Goal: Task Accomplishment & Management: Complete application form

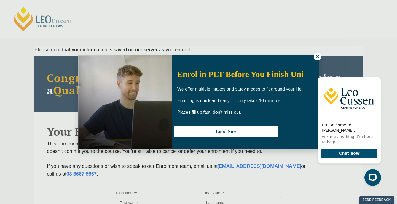
click at [17, 164] on div "Enrol in PLT Before You Finish Uni We offer multiple intakes and study modes to…" at bounding box center [198, 102] width 397 height 204
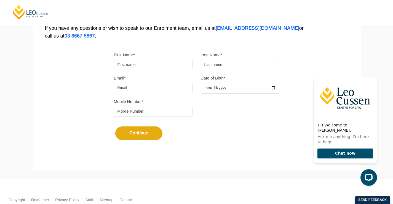
click at [46, 56] on div "Please note that your information is saved on our server as you enter it. Congr…" at bounding box center [197, 31] width 328 height 246
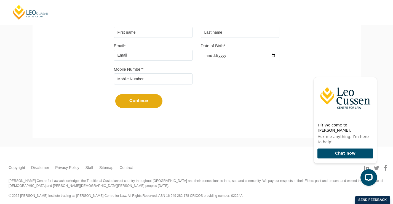
scroll to position [173, 0]
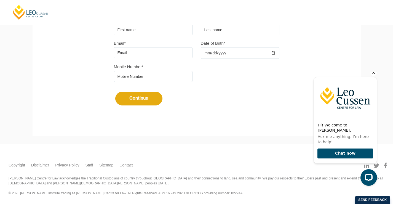
click at [373, 76] on icon "Hide greeting" at bounding box center [374, 72] width 7 height 7
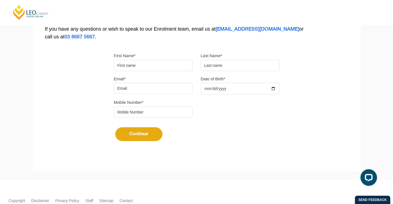
scroll to position [138, 0]
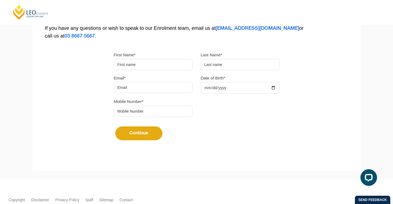
click at [146, 66] on input "First Name*" at bounding box center [153, 64] width 79 height 11
type input "john"
type input "A"
type input "devtest.saltandfuessel@gmail.com"
type input "0412345678"
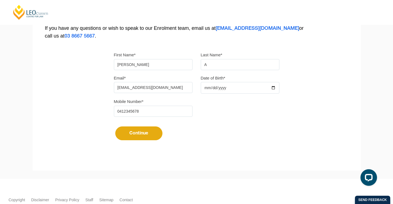
click at [132, 67] on input "john" at bounding box center [153, 64] width 79 height 11
type input "test"
click at [240, 132] on div "Continue It looks like you’ve previously started an application. You can pick u…" at bounding box center [197, 131] width 166 height 21
click at [229, 87] on input "Date of Birth*" at bounding box center [240, 88] width 79 height 12
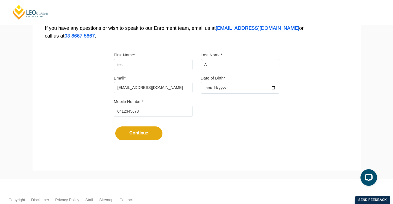
click at [205, 87] on input "Date of Birth*" at bounding box center [240, 88] width 79 height 12
type input "1997-11-28"
click at [140, 129] on button "Continue" at bounding box center [138, 133] width 47 height 14
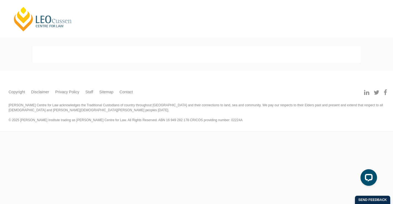
scroll to position [0, 0]
select select
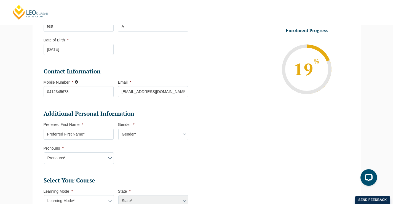
scroll to position [107, 0]
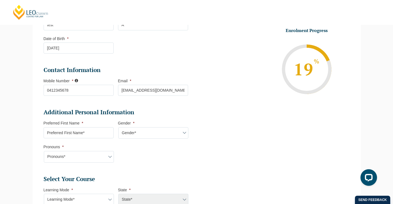
click at [75, 132] on input "Preferred First Name *" at bounding box center [79, 132] width 70 height 11
type input "test"
click at [140, 136] on select "Gender* [DEMOGRAPHIC_DATA] [DEMOGRAPHIC_DATA] [DEMOGRAPHIC_DATA] [DEMOGRAPHIC_D…" at bounding box center [153, 133] width 70 height 12
select select "[DEMOGRAPHIC_DATA]"
click at [118, 127] on select "Gender* [DEMOGRAPHIC_DATA] [DEMOGRAPHIC_DATA] [DEMOGRAPHIC_DATA] [DEMOGRAPHIC_D…" at bounding box center [153, 133] width 70 height 12
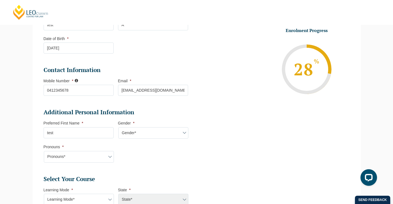
click at [76, 156] on select "Pronouns* She/Her/Hers He/Him/His They/Them/Theirs Other Prefer not to disclose" at bounding box center [79, 157] width 70 height 12
select select "She/Her/Hers"
click at [44, 151] on select "Pronouns* She/Her/Hers He/Him/His They/Them/Theirs Other Prefer not to disclose" at bounding box center [79, 157] width 70 height 12
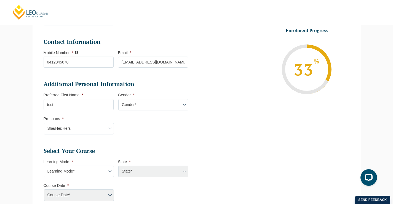
scroll to position [162, 0]
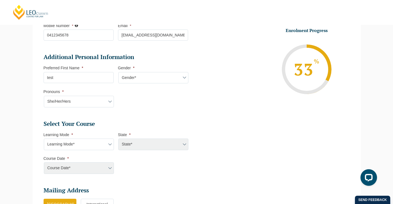
click at [68, 142] on select "Learning Mode* Online Full Time Learning Online Part Time Learning Blended Full…" at bounding box center [79, 145] width 70 height 12
select select "Online Full Time Learning"
click at [44, 139] on select "Learning Mode* Online Full Time Learning Online Part Time Learning Blended Full…" at bounding box center [79, 145] width 70 height 12
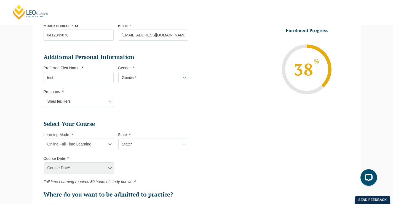
click at [141, 140] on select "State* National ([GEOGRAPHIC_DATA]/[GEOGRAPHIC_DATA], [GEOGRAPHIC_DATA], [GEOGR…" at bounding box center [153, 145] width 70 height 12
select select "National ([GEOGRAPHIC_DATA]/[GEOGRAPHIC_DATA], [GEOGRAPHIC_DATA], [GEOGRAPHIC_D…"
click at [118, 139] on select "State* National ([GEOGRAPHIC_DATA]/[GEOGRAPHIC_DATA], [GEOGRAPHIC_DATA], [GEOGR…" at bounding box center [153, 145] width 70 height 12
click at [93, 167] on select "Course Date* [DATE] ([DATE] to [DATE]) [DATE] ([DATE] to [DATE]) [DATE] ([DATE]…" at bounding box center [79, 168] width 70 height 12
select select "[DATE] ([DATE] to [DATE])"
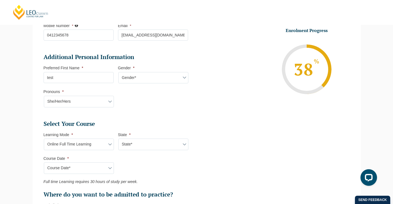
click at [44, 162] on select "Course Date* [DATE] ([DATE] to [DATE]) [DATE] ([DATE] to [DATE]) [DATE] ([DATE]…" at bounding box center [79, 168] width 70 height 12
type input "Intake [DATE] FT"
type input "Practical Legal Training (NAT)"
select select
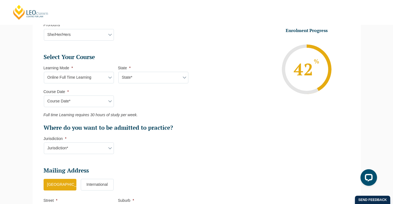
scroll to position [245, 0]
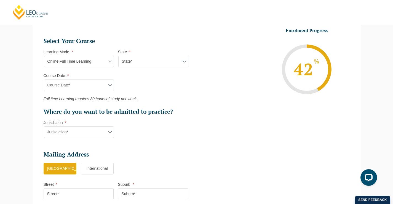
click at [76, 137] on select "Jurisdiction* VIC [GEOGRAPHIC_DATA]/[GEOGRAPHIC_DATA] SA [GEOGRAPHIC_DATA] [GEO…" at bounding box center [79, 132] width 70 height 12
select select "VIC"
click at [44, 126] on select "Jurisdiction* VIC [GEOGRAPHIC_DATA]/[GEOGRAPHIC_DATA] SA [GEOGRAPHIC_DATA] [GEO…" at bounding box center [79, 132] width 70 height 12
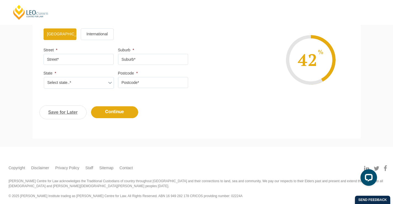
scroll to position [382, 0]
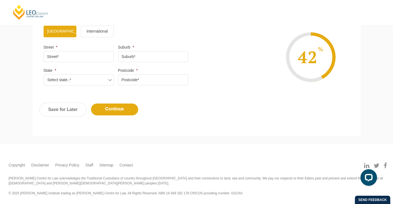
click at [60, 61] on input "Street *" at bounding box center [79, 56] width 70 height 11
type input "victoria"
type input "north"
select select "[GEOGRAPHIC_DATA]"
type input "5000"
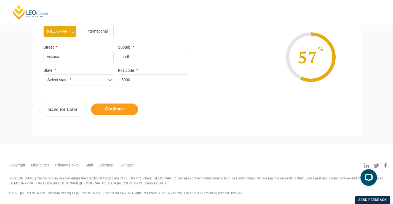
click at [112, 111] on input "Continue" at bounding box center [114, 110] width 47 height 12
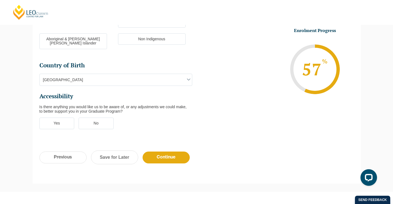
scroll to position [79, 0]
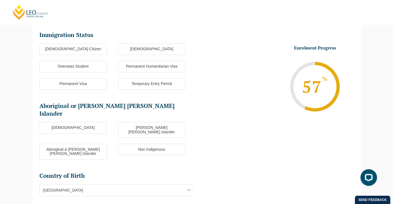
click at [73, 55] on ul "Australian Citizen New Zealand Citizen Overseas Student Permanent Humanitarian …" at bounding box center [117, 69] width 157 height 52
click at [76, 49] on label "[DEMOGRAPHIC_DATA] Citizen" at bounding box center [73, 49] width 68 height 12
click at [0, 0] on input "[DEMOGRAPHIC_DATA] Citizen" at bounding box center [0, 0] width 0 height 0
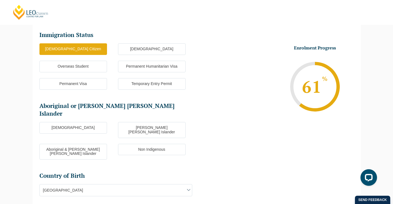
click at [82, 122] on label "[DEMOGRAPHIC_DATA]" at bounding box center [73, 128] width 68 height 12
click at [0, 0] on input "[DEMOGRAPHIC_DATA]" at bounding box center [0, 0] width 0 height 0
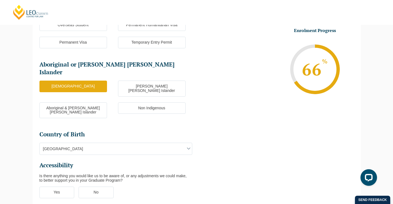
scroll to position [162, 0]
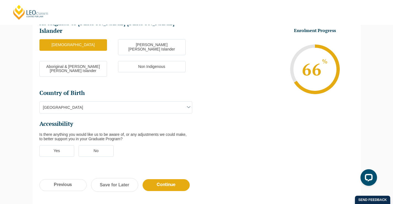
click at [78, 102] on span "[GEOGRAPHIC_DATA]" at bounding box center [116, 108] width 152 height 12
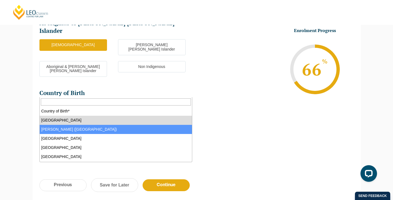
select select "Adelie Land (France) 1601"
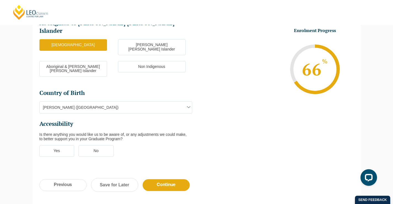
click at [62, 145] on label "Yes" at bounding box center [56, 151] width 35 height 12
click at [0, 0] on input "Yes" at bounding box center [0, 0] width 0 height 0
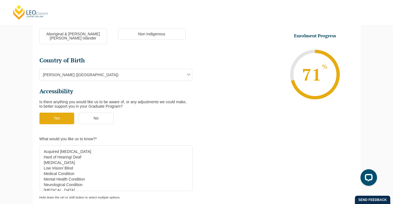
scroll to position [245, 0]
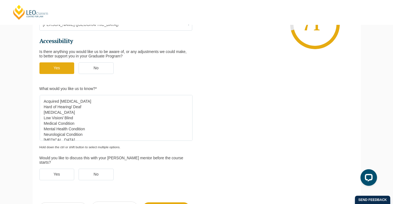
select select "Mental Health Condition"
click at [64, 126] on option "Mental Health Condition" at bounding box center [114, 129] width 143 height 6
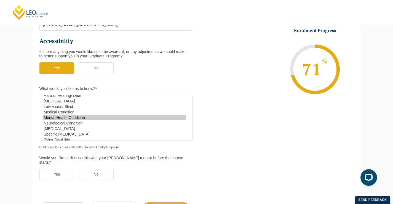
scroll to position [22, 0]
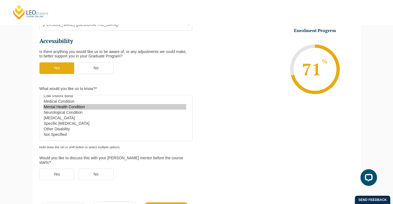
click at [52, 169] on label "Yes" at bounding box center [56, 175] width 35 height 12
click at [0, 0] on input "Yes" at bounding box center [0, 0] width 0 height 0
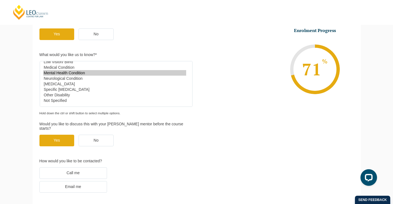
scroll to position [327, 0]
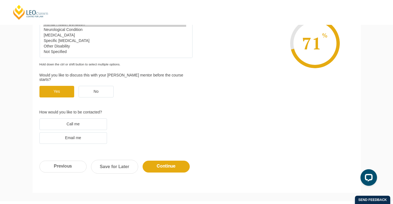
click at [96, 118] on label "Call me" at bounding box center [73, 124] width 68 height 12
click at [0, 0] on input "Call me" at bounding box center [0, 0] width 0 height 0
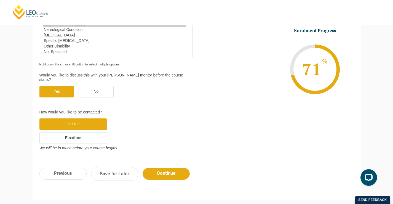
click at [84, 132] on label "Email me" at bounding box center [73, 138] width 68 height 12
click at [0, 0] on input "Email me" at bounding box center [0, 0] width 0 height 0
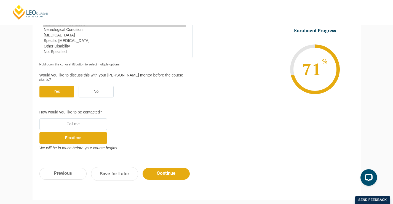
click at [145, 161] on div "Previous Continue Save for Later" at bounding box center [197, 176] width 328 height 30
click at [150, 168] on input "Continue" at bounding box center [166, 174] width 47 height 12
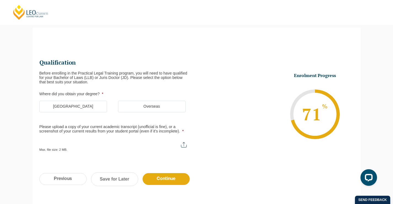
scroll to position [0, 0]
click at [2, 152] on div "Please note that your information is saved on our server as you enter it. Congr…" at bounding box center [196, 116] width 393 height 194
click at [72, 109] on label "[GEOGRAPHIC_DATA]" at bounding box center [73, 107] width 68 height 12
click at [0, 0] on input "[GEOGRAPHIC_DATA]" at bounding box center [0, 0] width 0 height 0
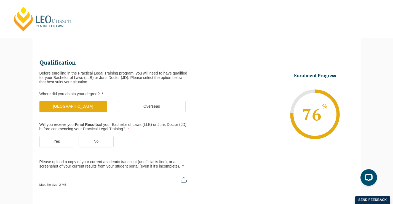
click at [60, 140] on label "Yes" at bounding box center [56, 142] width 35 height 12
click at [0, 0] on input "Yes" at bounding box center [0, 0] width 0 height 0
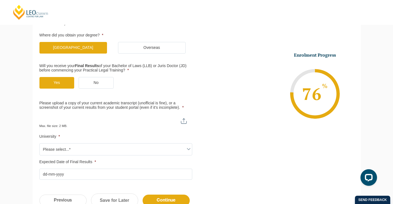
scroll to position [134, 0]
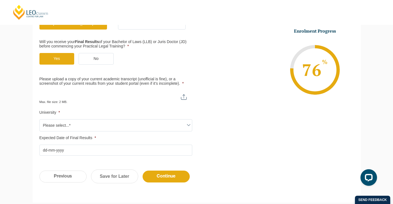
click at [183, 96] on input "Please upload a copy of your current academic transcript (unofficial is fine), …" at bounding box center [115, 94] width 153 height 9
type input "C:\fakepath\dummy-pdf_2.pdf"
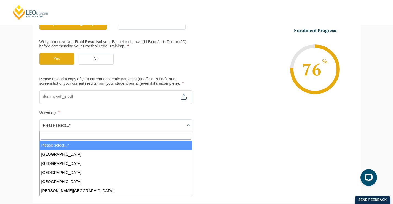
click at [64, 125] on span "Please select...*" at bounding box center [116, 126] width 152 height 12
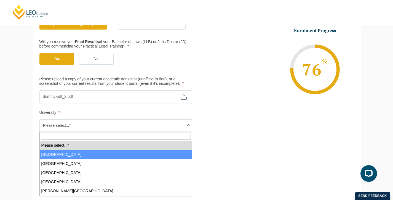
select select "[GEOGRAPHIC_DATA]"
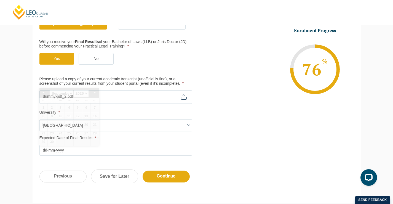
click at [59, 153] on input "Expected Date of Final Results *" at bounding box center [115, 150] width 153 height 11
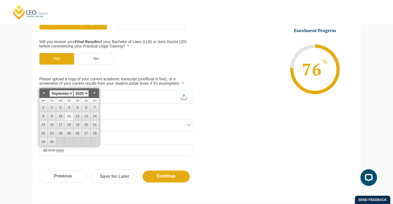
click at [70, 118] on link "11" at bounding box center [69, 116] width 8 height 8
type input "11-09-2025"
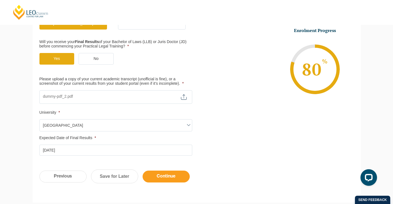
click at [153, 176] on input "Continue" at bounding box center [166, 177] width 47 height 12
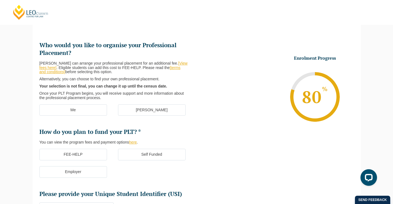
scroll to position [66, 0]
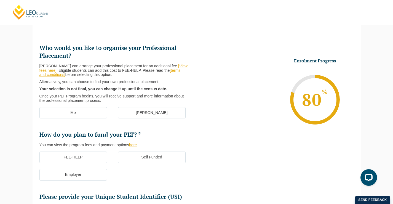
click at [64, 113] on label "Me" at bounding box center [73, 113] width 68 height 12
click at [0, 0] on input "Me" at bounding box center [0, 0] width 0 height 0
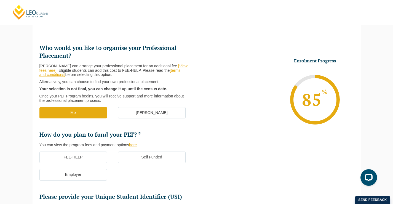
click at [71, 151] on ul "Who would you like to organise your Professional Placement? Leo Cussen can arra…" at bounding box center [117, 122] width 157 height 157
click at [71, 156] on label "FEE-HELP" at bounding box center [73, 158] width 68 height 12
click at [0, 0] on input "FEE-HELP" at bounding box center [0, 0] width 0 height 0
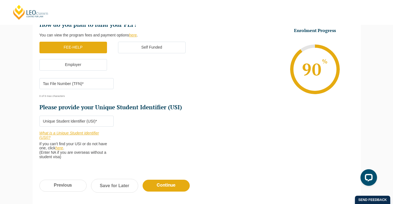
scroll to position [176, 0]
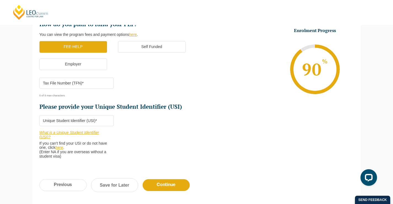
click at [71, 120] on input "Please provide your Unique Student Identifier (USI) *" at bounding box center [76, 120] width 74 height 11
click at [73, 82] on input "Tax File Number (TFN)* *" at bounding box center [76, 83] width 74 height 11
click at [89, 121] on input "Please provide your Unique Student Identifier (USI) *" at bounding box center [76, 120] width 74 height 11
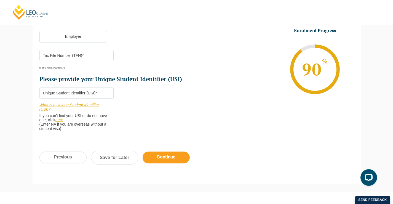
click at [154, 157] on input "Continue" at bounding box center [166, 158] width 47 height 12
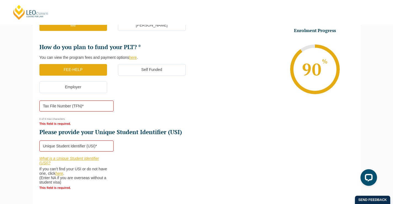
scroll to position [192, 0]
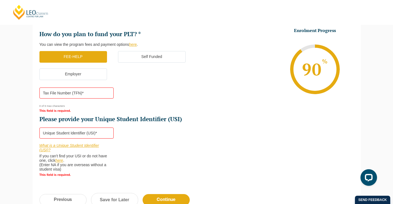
click at [70, 93] on input "Tax File Number (TFN)* *" at bounding box center [76, 92] width 74 height 11
type input "45454355"
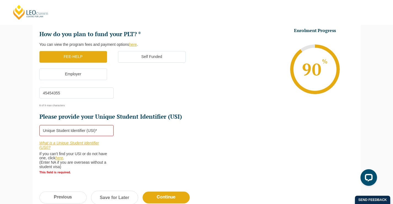
click at [61, 133] on input "Please provide your Unique Student Identifier (USI) *" at bounding box center [76, 130] width 74 height 11
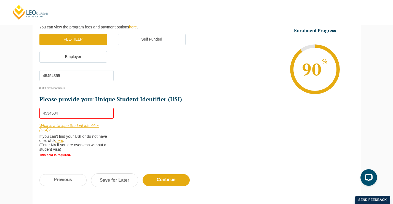
scroll to position [219, 0]
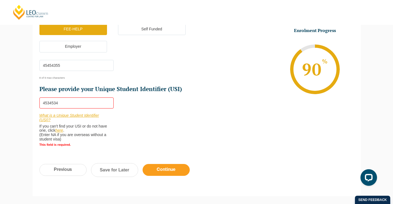
type input "4534534"
click at [166, 166] on input "Continue" at bounding box center [166, 170] width 47 height 12
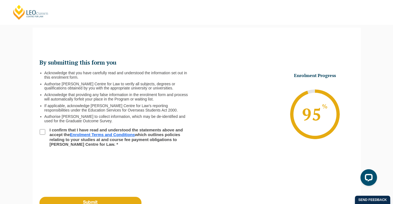
scroll to position [0, 0]
click at [44, 134] on input "I confirm that I have read and understood the statements above and accept the E…" at bounding box center [43, 132] width 6 height 6
checkbox input "true"
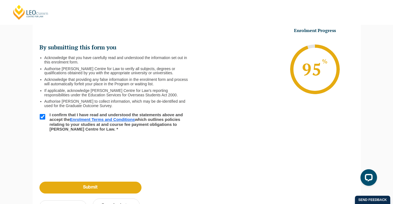
scroll to position [110, 0]
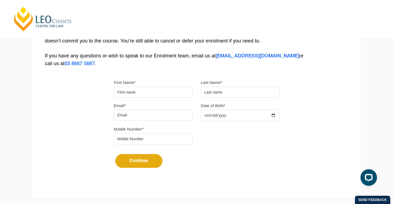
click at [126, 91] on input "First Name*" at bounding box center [153, 92] width 79 height 11
type input "test"
type input "A"
type input "devtest.saltandfuessel@gmail.com"
type input "412345678"
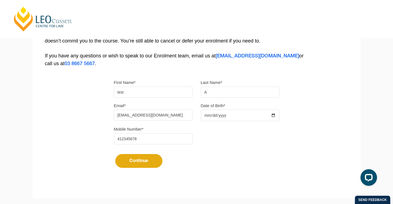
click at [213, 116] on input "Date of Birth*" at bounding box center [240, 116] width 79 height 12
click at [205, 116] on input "Date of Birth*" at bounding box center [240, 116] width 79 height 12
type input "1997-11-28"
click at [210, 158] on div "Continue It looks like you’ve previously started an application. You can pick u…" at bounding box center [197, 158] width 166 height 21
click at [135, 163] on button "Continue" at bounding box center [138, 161] width 47 height 14
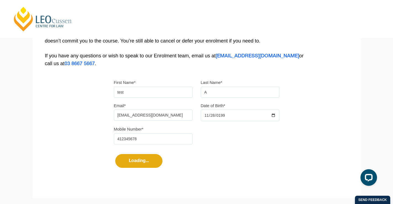
select select
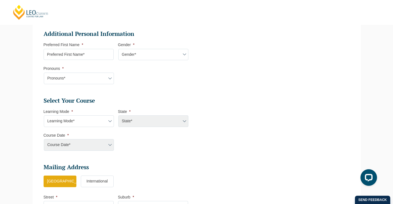
scroll to position [189, 0]
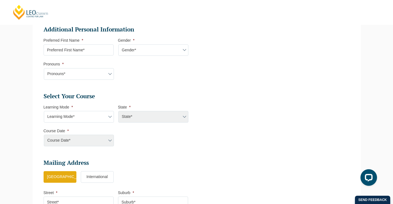
click at [69, 50] on input "Preferred First Name *" at bounding box center [79, 49] width 70 height 11
type input "test"
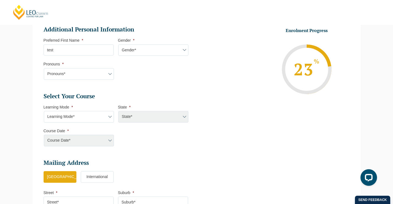
click at [126, 53] on select "Gender* [DEMOGRAPHIC_DATA] [DEMOGRAPHIC_DATA] [DEMOGRAPHIC_DATA] [DEMOGRAPHIC_D…" at bounding box center [153, 50] width 70 height 12
select select "[DEMOGRAPHIC_DATA]"
click at [118, 44] on select "Gender* [DEMOGRAPHIC_DATA] [DEMOGRAPHIC_DATA] [DEMOGRAPHIC_DATA] [DEMOGRAPHIC_D…" at bounding box center [153, 50] width 70 height 12
click at [84, 71] on select "Pronouns* She/Her/Hers He/Him/His They/Them/Theirs Other Prefer not to disclose" at bounding box center [79, 74] width 70 height 12
select select "She/Her/Hers"
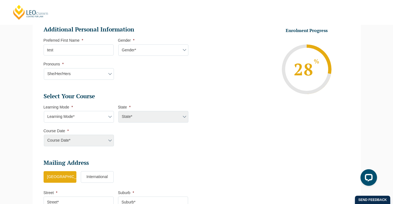
click at [44, 68] on select "Pronouns* She/Her/Hers He/Him/His They/Them/Theirs Other Prefer not to disclose" at bounding box center [79, 74] width 70 height 12
click at [59, 116] on select "Learning Mode* Online Full Time Learning Online Part Time Learning Blended Full…" at bounding box center [79, 117] width 70 height 12
select select "Online Full Time Learning"
click at [44, 111] on select "Learning Mode* Online Full Time Learning Online Part Time Learning Blended Full…" at bounding box center [79, 117] width 70 height 12
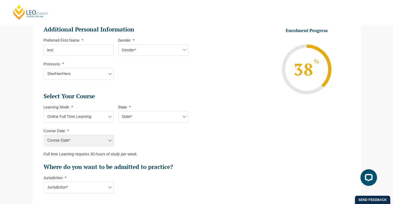
click at [137, 114] on select "State* National ([GEOGRAPHIC_DATA]/[GEOGRAPHIC_DATA], [GEOGRAPHIC_DATA], [GEOGR…" at bounding box center [153, 117] width 70 height 12
select select "National ([GEOGRAPHIC_DATA]/[GEOGRAPHIC_DATA], [GEOGRAPHIC_DATA], [GEOGRAPHIC_D…"
click at [118, 111] on select "State* National ([GEOGRAPHIC_DATA]/[GEOGRAPHIC_DATA], [GEOGRAPHIC_DATA], [GEOGR…" at bounding box center [153, 117] width 70 height 12
click at [70, 147] on ul "Select Your Course This field is hidden when viewing the form Only for Flinder …" at bounding box center [118, 131] width 149 height 78
click at [71, 138] on select "Course Date* [DATE] ([DATE] to [DATE]) [DATE] ([DATE] to [DATE]) [DATE] ([DATE]…" at bounding box center [79, 141] width 70 height 12
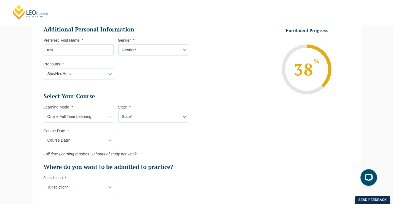
select select "[DATE] ([DATE] to [DATE])"
click at [44, 135] on select "Course Date* [DATE] ([DATE] to [DATE]) [DATE] ([DATE] to [DATE]) [DATE] ([DATE]…" at bounding box center [79, 141] width 70 height 12
type input "Intake 04 March 2026 FT"
type input "Practical Legal Training (NAT)"
select select
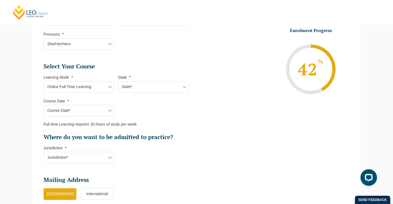
scroll to position [272, 0]
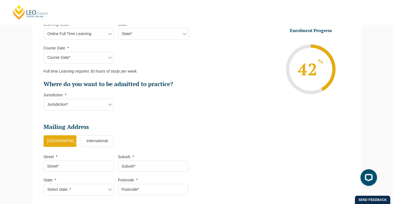
click at [58, 106] on select "Jurisdiction* VIC [GEOGRAPHIC_DATA]/[GEOGRAPHIC_DATA] SA [GEOGRAPHIC_DATA] [GEO…" at bounding box center [79, 105] width 70 height 12
select select "VIC"
click at [44, 99] on select "Jurisdiction* VIC [GEOGRAPHIC_DATA]/[GEOGRAPHIC_DATA] SA [GEOGRAPHIC_DATA] [GEO…" at bounding box center [79, 105] width 70 height 12
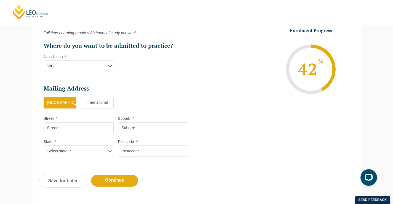
scroll to position [355, 0]
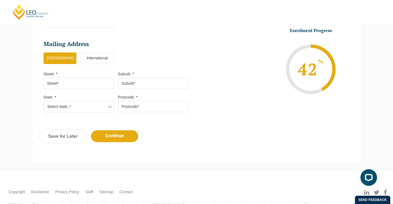
click at [79, 83] on input "Street *" at bounding box center [79, 83] width 70 height 11
type input "victoria"
type input "north"
select select "[GEOGRAPHIC_DATA]"
type input "5000"
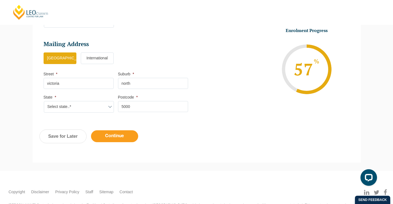
click at [110, 139] on input "Continue" at bounding box center [114, 136] width 47 height 12
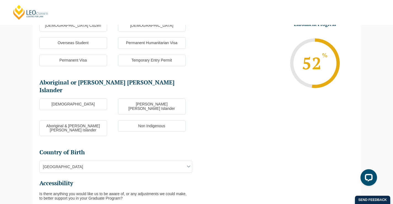
scroll to position [107, 0]
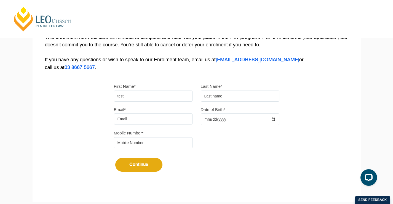
type input "test"
click at [227, 100] on input "text" at bounding box center [240, 96] width 79 height 11
type input "a"
click at [133, 118] on input "Email*" at bounding box center [153, 118] width 79 height 11
paste input "[EMAIL_ADDRESS][DOMAIN_NAME]"
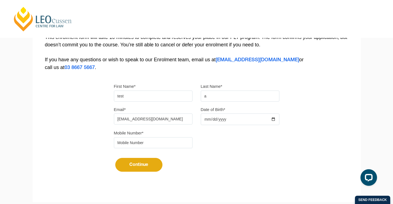
type input "[EMAIL_ADDRESS][DOMAIN_NAME]"
click at [223, 116] on input "Date of Birth*" at bounding box center [240, 119] width 79 height 12
click at [210, 118] on input "Date of Birth*" at bounding box center [240, 119] width 79 height 12
click at [206, 119] on input "Date of Birth*" at bounding box center [240, 119] width 79 height 12
click at [141, 140] on input "tel" at bounding box center [153, 142] width 79 height 11
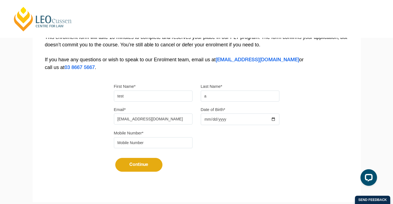
paste input "9724790448"
type input "9724790448"
click at [205, 121] on input "Date of Birth*" at bounding box center [240, 119] width 79 height 12
click at [207, 120] on input "Date of Birth*" at bounding box center [240, 119] width 79 height 12
type input "[DATE]"
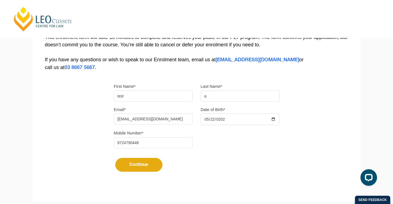
click at [255, 145] on div "Mobile Number* 9724790448" at bounding box center [197, 140] width 174 height 23
click at [132, 166] on button "Continue" at bounding box center [138, 165] width 47 height 14
select select
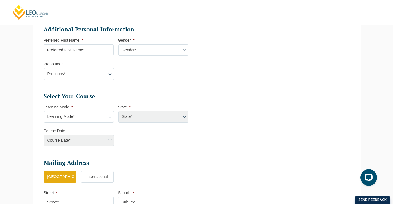
scroll to position [75, 0]
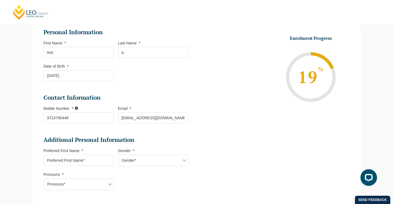
click at [95, 162] on input "Preferred First Name *" at bounding box center [79, 160] width 70 height 11
type input "test"
click at [147, 163] on select "Gender* [DEMOGRAPHIC_DATA] [DEMOGRAPHIC_DATA] [DEMOGRAPHIC_DATA] [DEMOGRAPHIC_D…" at bounding box center [153, 161] width 70 height 12
select select "[DEMOGRAPHIC_DATA]"
click at [118, 155] on select "Gender* [DEMOGRAPHIC_DATA] [DEMOGRAPHIC_DATA] [DEMOGRAPHIC_DATA] [DEMOGRAPHIC_D…" at bounding box center [153, 161] width 70 height 12
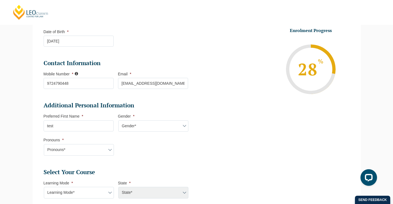
scroll to position [158, 0]
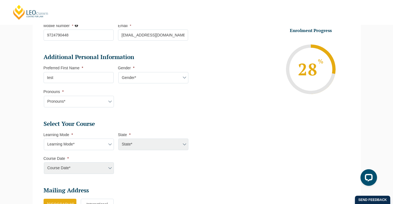
click at [77, 99] on select "Pronouns* She/Her/Hers He/Him/His They/Them/Theirs Other Prefer not to disclose" at bounding box center [79, 102] width 70 height 12
click at [44, 96] on select "Pronouns* She/Her/Hers He/Him/His They/Them/Theirs Other Prefer not to disclose" at bounding box center [79, 102] width 70 height 12
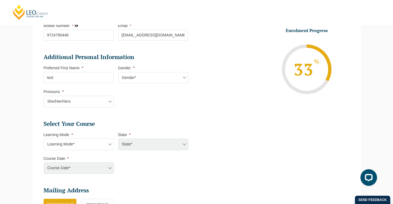
click at [64, 100] on select "Pronouns* She/Her/Hers He/Him/His They/Them/Theirs Other Prefer not to disclose" at bounding box center [79, 102] width 70 height 12
select select "He/Him/His"
click at [44, 96] on select "Pronouns* She/Her/Hers He/Him/His They/Them/Theirs Other Prefer not to disclose" at bounding box center [79, 102] width 70 height 12
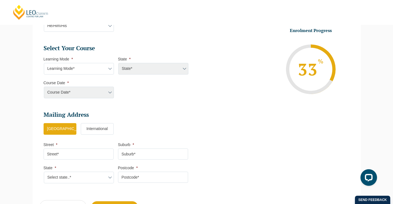
scroll to position [241, 0]
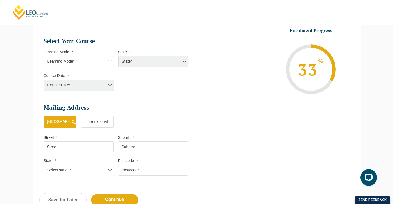
click at [73, 64] on select "Learning Mode* Online Full Time Learning Online Part Time Learning Blended Full…" at bounding box center [79, 62] width 70 height 12
select select "Online Full Time Learning"
click at [44, 56] on select "Learning Mode* Online Full Time Learning Online Part Time Learning Blended Full…" at bounding box center [79, 62] width 70 height 12
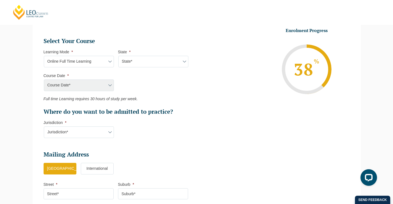
click at [131, 63] on select "State* National ([GEOGRAPHIC_DATA]/[GEOGRAPHIC_DATA], [GEOGRAPHIC_DATA], [GEOGR…" at bounding box center [153, 62] width 70 height 12
select select "National ([GEOGRAPHIC_DATA]/[GEOGRAPHIC_DATA], [GEOGRAPHIC_DATA], [GEOGRAPHIC_D…"
click at [118, 56] on select "State* National ([GEOGRAPHIC_DATA]/[GEOGRAPHIC_DATA], [GEOGRAPHIC_DATA], [GEOGR…" at bounding box center [153, 62] width 70 height 12
click at [88, 85] on select "Course Date* [DATE] ([DATE] to [DATE]) [DATE] ([DATE] to [DATE]) [DATE] ([DATE]…" at bounding box center [79, 85] width 70 height 12
select select "[DATE] ([DATE] to [DATE])"
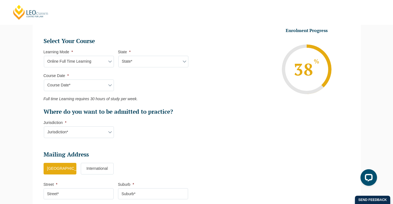
click at [44, 79] on select "Course Date* [DATE] ([DATE] to [DATE]) [DATE] ([DATE] to [DATE]) [DATE] ([DATE]…" at bounding box center [79, 85] width 70 height 12
type input "Intake [DATE] FT"
type input "Practical Legal Training (NAT)"
select select "NAT PLT (DEC) 2025 Full Time Online"
click at [83, 132] on select "Jurisdiction* VIC [GEOGRAPHIC_DATA]/[GEOGRAPHIC_DATA] SA [GEOGRAPHIC_DATA] [GEO…" at bounding box center [79, 132] width 70 height 12
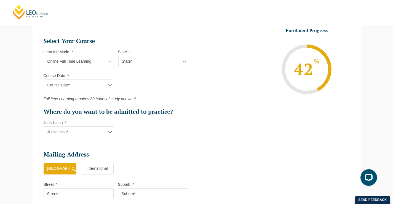
select select "VIC"
click at [44, 126] on select "Jurisdiction* VIC [GEOGRAPHIC_DATA]/[GEOGRAPHIC_DATA] SA [GEOGRAPHIC_DATA] [GEO…" at bounding box center [79, 132] width 70 height 12
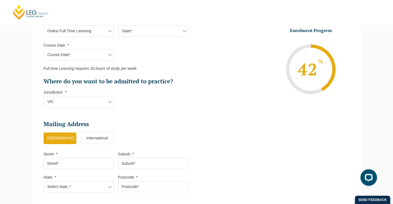
scroll to position [324, 0]
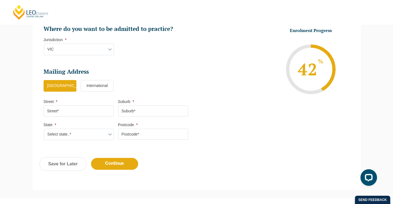
click at [87, 107] on input "Street *" at bounding box center [79, 110] width 70 height 11
type input "victoria"
type input "north"
select select "[GEOGRAPHIC_DATA]"
type input "5000"
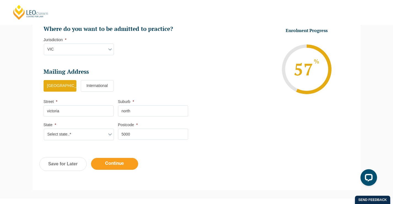
click at [108, 162] on input "Continue" at bounding box center [114, 164] width 47 height 12
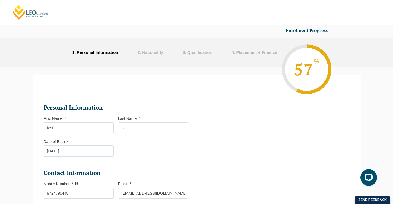
select select "Online Full Time Learning"
select select "National ([GEOGRAPHIC_DATA]/[GEOGRAPHIC_DATA], [GEOGRAPHIC_DATA], [GEOGRAPHIC_D…"
select select
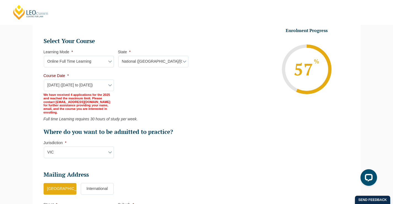
scroll to position [271, 0]
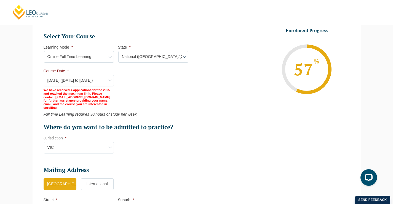
click at [76, 98] on div "We have received 4 applications for the 2025 and reached the maximum limit. Ple…" at bounding box center [79, 99] width 70 height 25
click at [17, 99] on div "Please note that your information is saved on our server as you enter it. Congr…" at bounding box center [196, 46] width 393 height 501
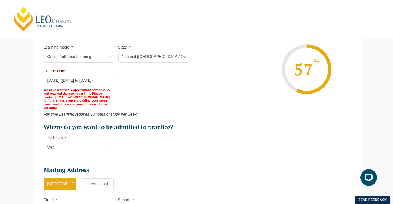
click at [111, 80] on select "Course Date* [DATE] ([DATE] to [DATE]) [DATE] ([DATE] to [DATE]) [DATE] ([DATE]…" at bounding box center [79, 81] width 70 height 12
select select "[DATE] ([DATE] to [DATE])"
click at [44, 75] on select "Course Date* [DATE] ([DATE] to [DATE]) [DATE] ([DATE] to [DATE]) [DATE] ([DATE]…" at bounding box center [79, 81] width 70 height 12
type input "Intake [DATE] FT"
select select
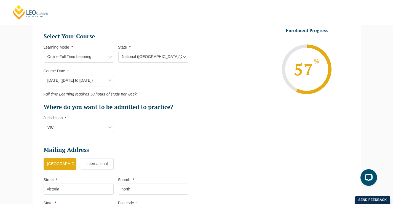
scroll to position [381, 0]
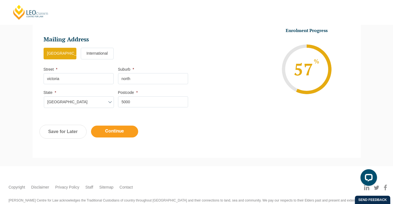
click at [117, 132] on input "Continue" at bounding box center [114, 132] width 47 height 12
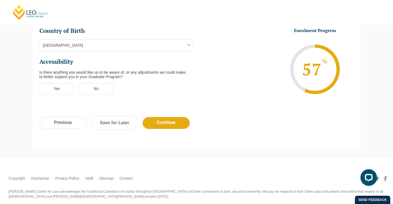
scroll to position [267, 0]
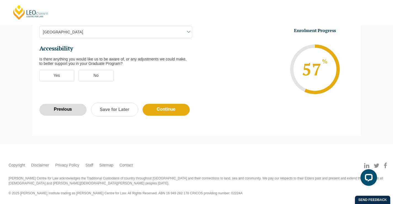
click at [68, 104] on input "Previous" at bounding box center [62, 110] width 47 height 12
select select "Online Full Time Learning"
select select "National ([GEOGRAPHIC_DATA]/[GEOGRAPHIC_DATA], [GEOGRAPHIC_DATA], [GEOGRAPHIC_D…"
select select
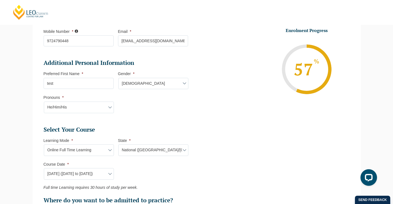
scroll to position [186, 0]
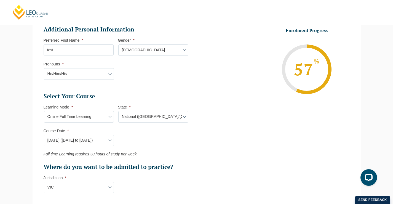
click at [93, 138] on select "Course Date* [DATE] ([DATE] to [DATE]) [DATE] ([DATE] to [DATE]) [DATE] ([DATE]…" at bounding box center [79, 141] width 70 height 12
select select "[DATE] ([DATE] to [DATE])"
click at [44, 135] on select "Course Date* [DATE] ([DATE] to [DATE]) [DATE] ([DATE] to [DATE]) [DATE] ([DATE]…" at bounding box center [79, 141] width 70 height 12
type input "Intake [DATE] FT"
select select "NAT PLT (SEP) 2025 Full Time Online"
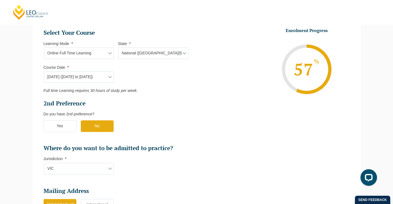
scroll to position [351, 0]
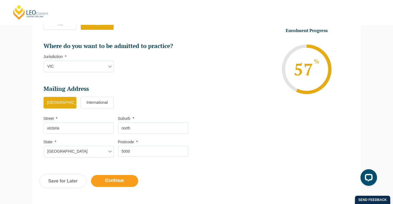
click at [112, 179] on input "Continue" at bounding box center [114, 181] width 47 height 12
select select "Online Full Time Learning"
select select "National ([GEOGRAPHIC_DATA]/[GEOGRAPHIC_DATA], [GEOGRAPHIC_DATA], [GEOGRAPHIC_D…"
select select
select select "[DATE] ([DATE] to [DATE])"
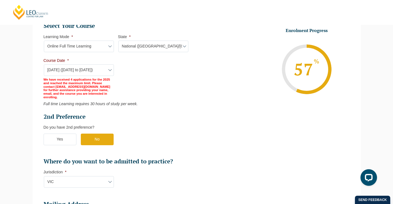
scroll to position [299, 0]
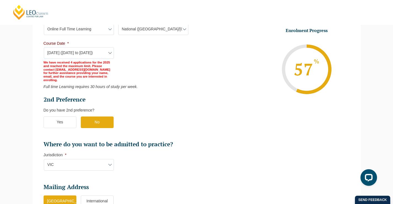
drag, startPoint x: 9, startPoint y: 50, endPoint x: 8, endPoint y: 53, distance: 2.8
click at [9, 50] on div "Please note that your information is saved on our server as you enter it. Congr…" at bounding box center [196, 40] width 393 height 545
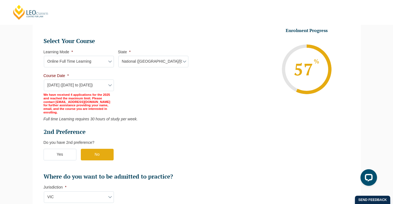
scroll to position [276, 0]
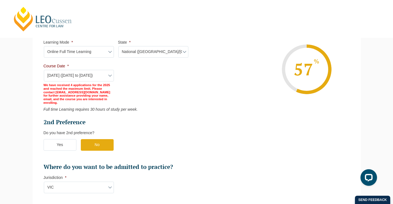
drag, startPoint x: 358, startPoint y: 1, endPoint x: 177, endPoint y: 87, distance: 200.6
click at [177, 87] on ul "Select Your Course This field is hidden when viewing the form Only for Flinder …" at bounding box center [118, 99] width 149 height 143
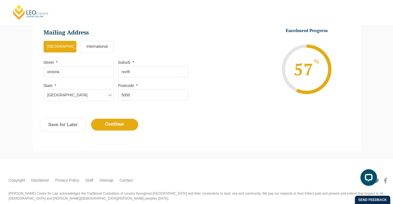
scroll to position [465, 0]
